Goal: Transaction & Acquisition: Purchase product/service

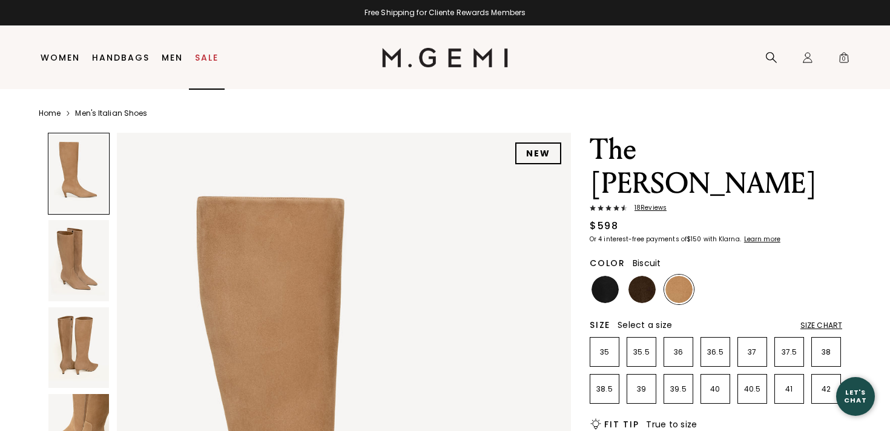
click at [202, 58] on link "Sale" at bounding box center [207, 58] width 24 height 10
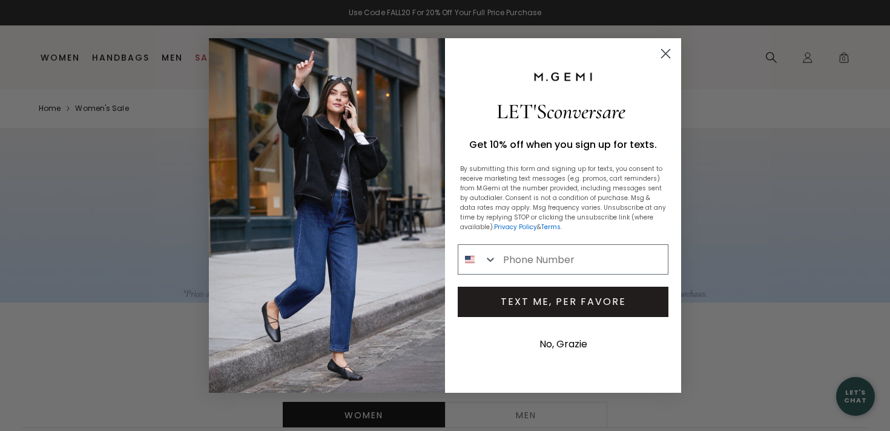
click at [667, 52] on icon "Close dialog" at bounding box center [666, 54] width 8 height 8
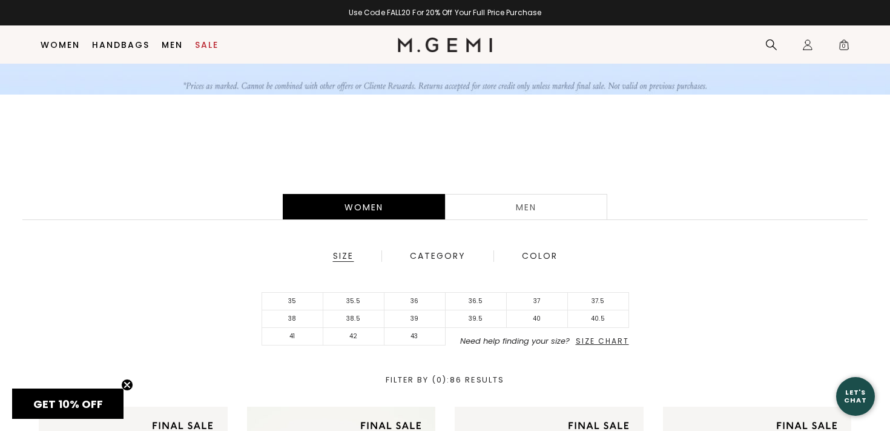
scroll to position [193, 0]
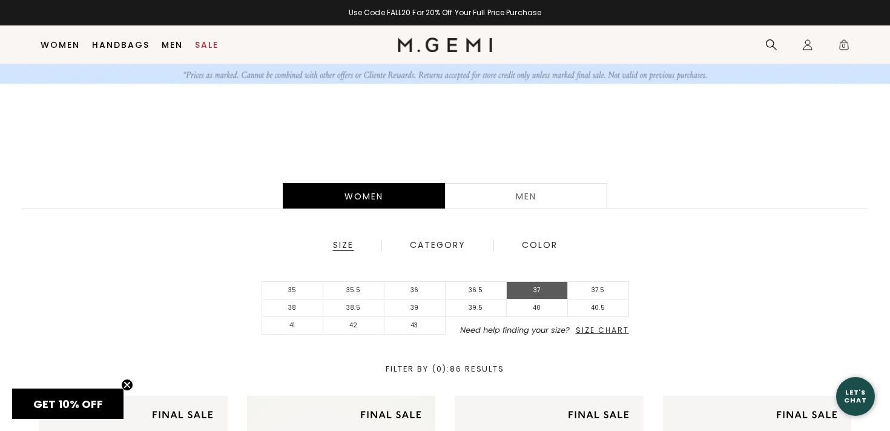
click at [540, 292] on li "37" at bounding box center [537, 291] width 61 height 18
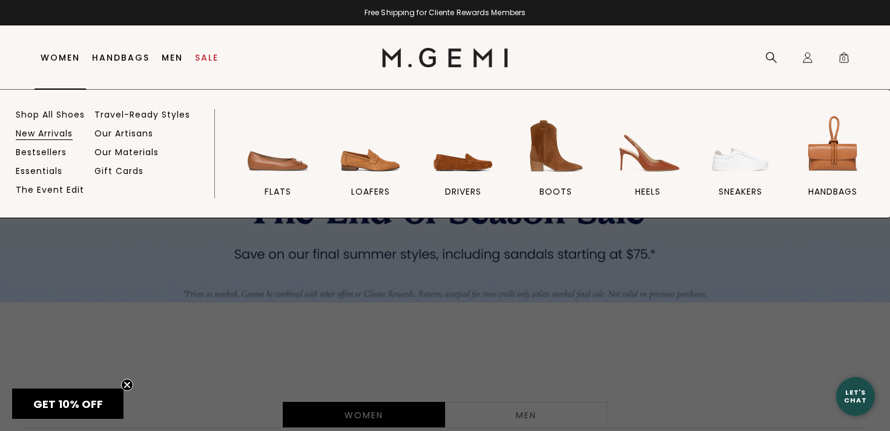
click at [47, 133] on link "New Arrivals" at bounding box center [44, 133] width 57 height 11
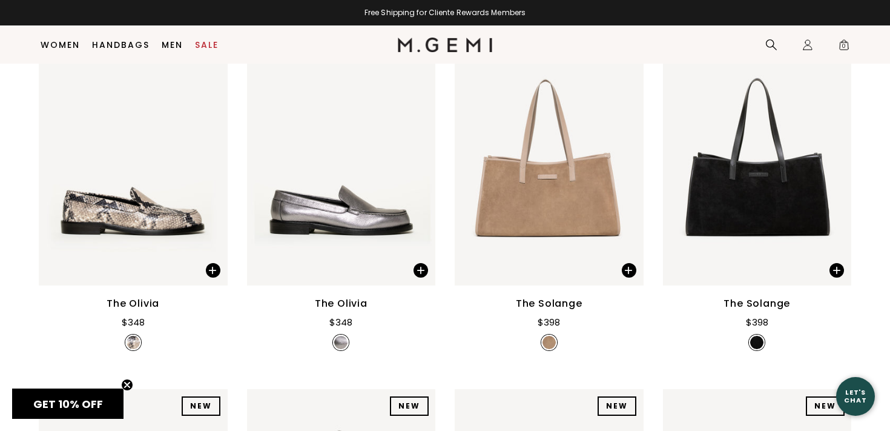
scroll to position [936, 0]
